Goal: Information Seeking & Learning: Learn about a topic

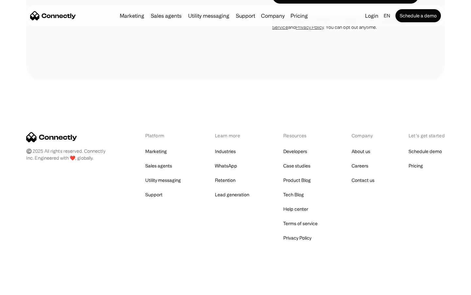
scroll to position [264, 0]
